Goal: Find specific page/section: Find specific page/section

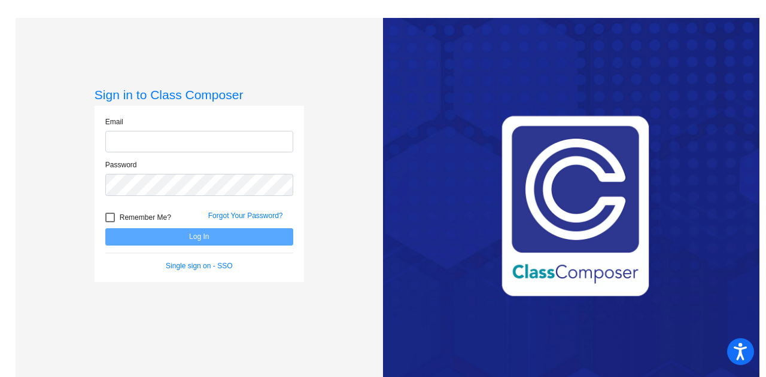
type input "[PERSON_NAME][EMAIL_ADDRESS][PERSON_NAME][DOMAIN_NAME]"
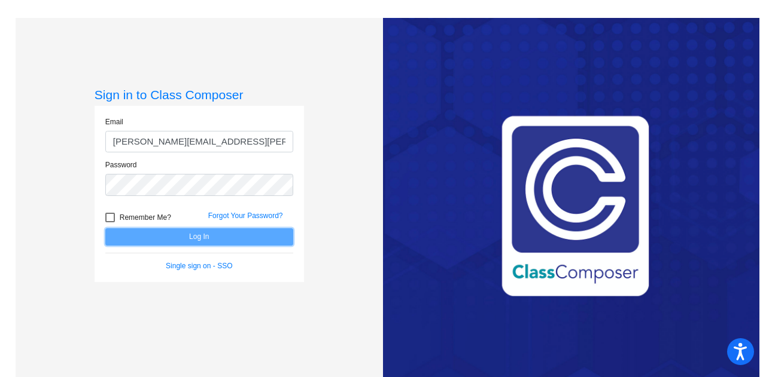
click at [207, 236] on button "Log In" at bounding box center [199, 236] width 188 height 17
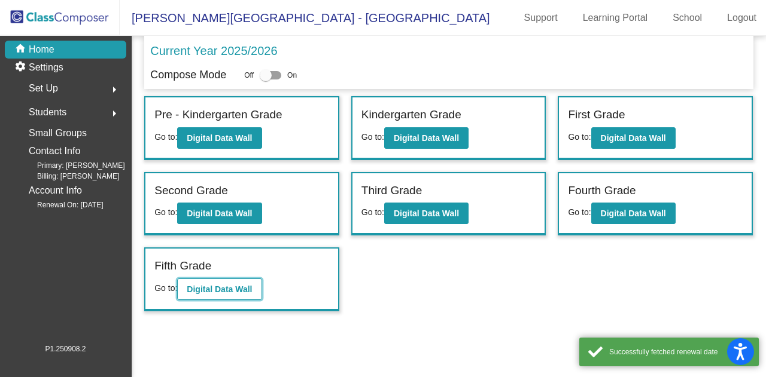
click at [201, 282] on button "Digital Data Wall" at bounding box center [219, 290] width 84 height 22
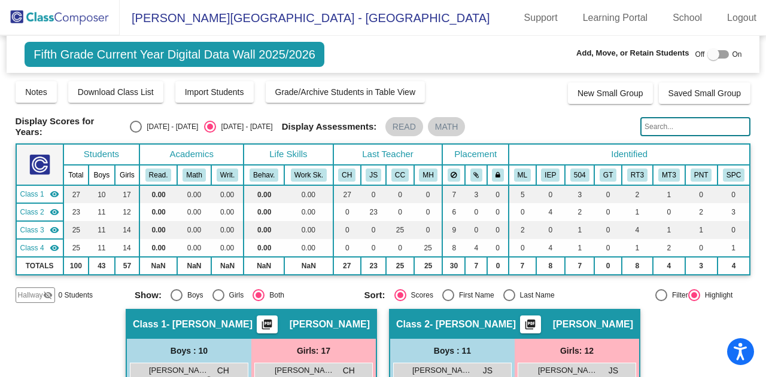
click at [692, 127] on input "text" at bounding box center [695, 126] width 110 height 19
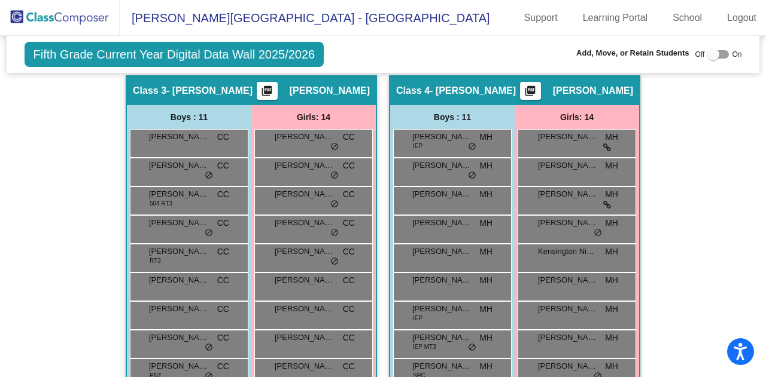
scroll to position [665, 0]
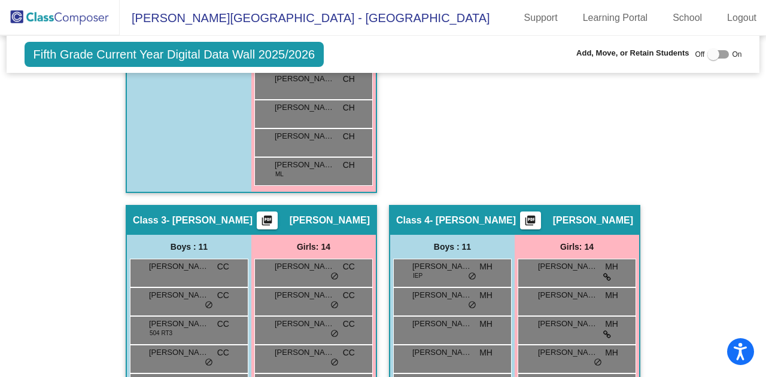
type input "summer"
